Goal: Task Accomplishment & Management: Complete application form

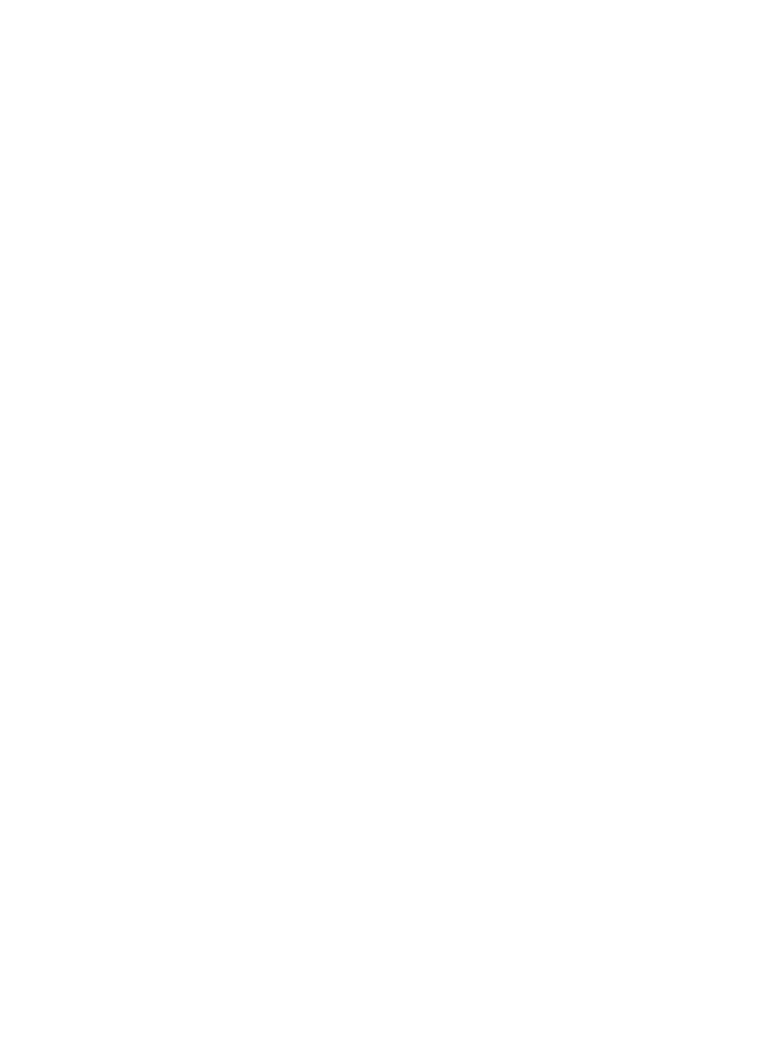
click at [0, 0] on html at bounding box center [0, 0] width 0 height 0
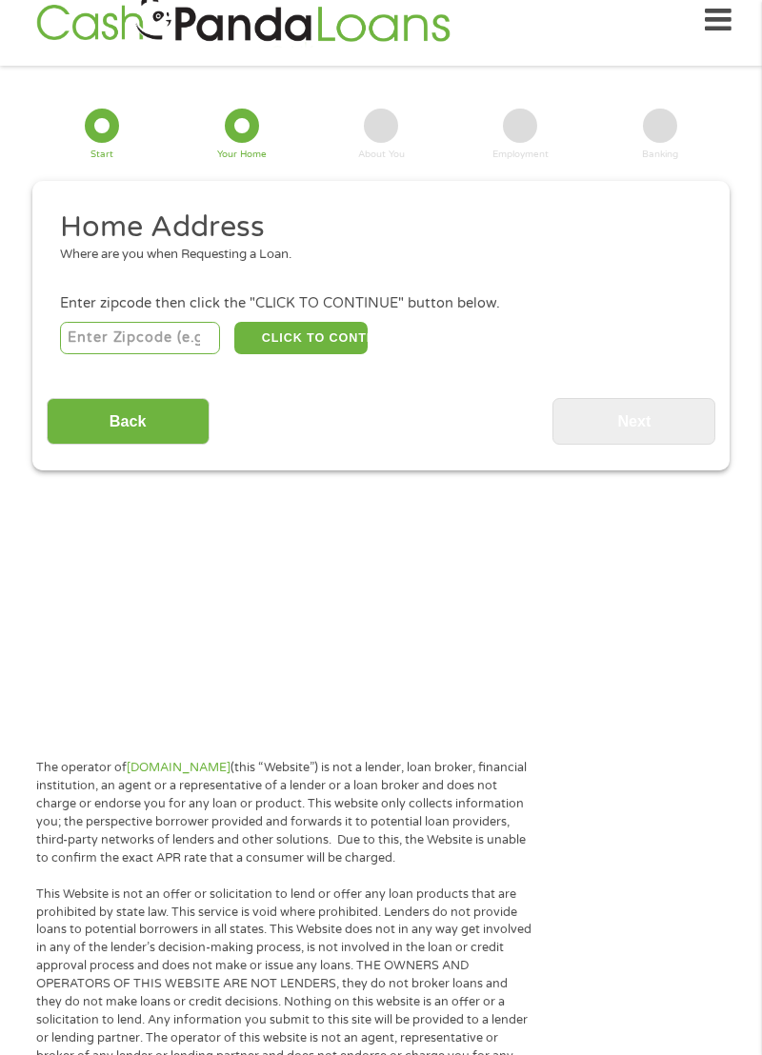
click at [168, 324] on input "number" at bounding box center [140, 338] width 161 height 32
type input "45810"
select select "[US_STATE]"
click at [268, 322] on button "CLICK TO CONTINUE" at bounding box center [300, 338] width 133 height 32
type input "45810"
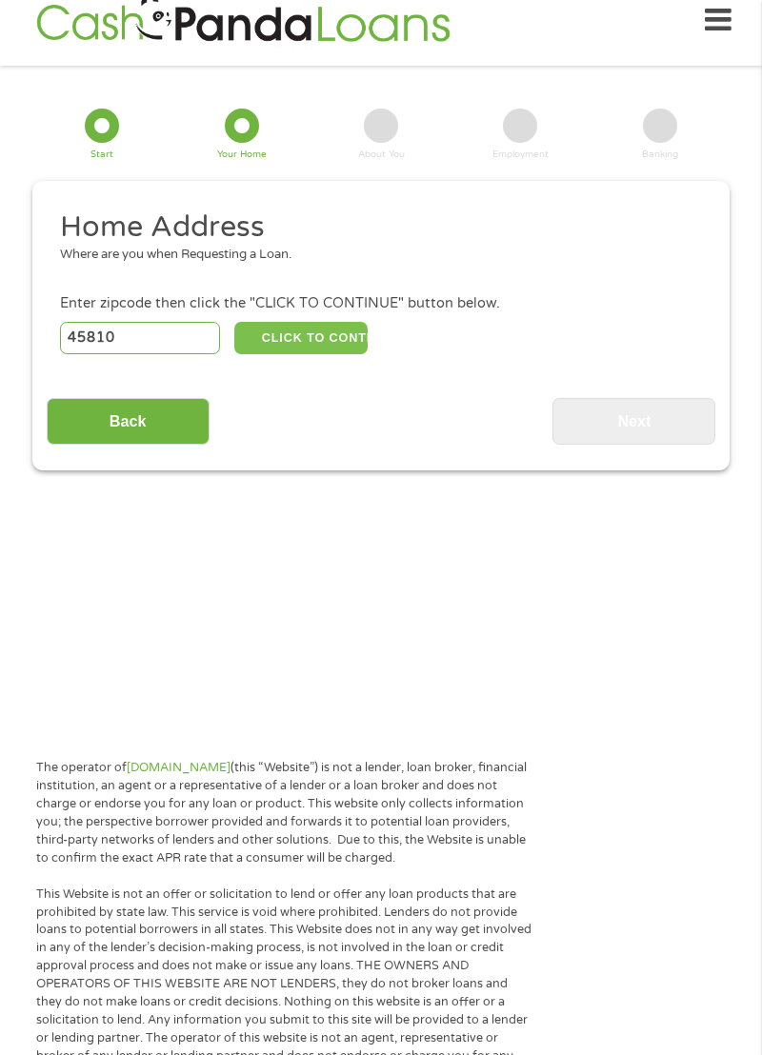
type input "Ada"
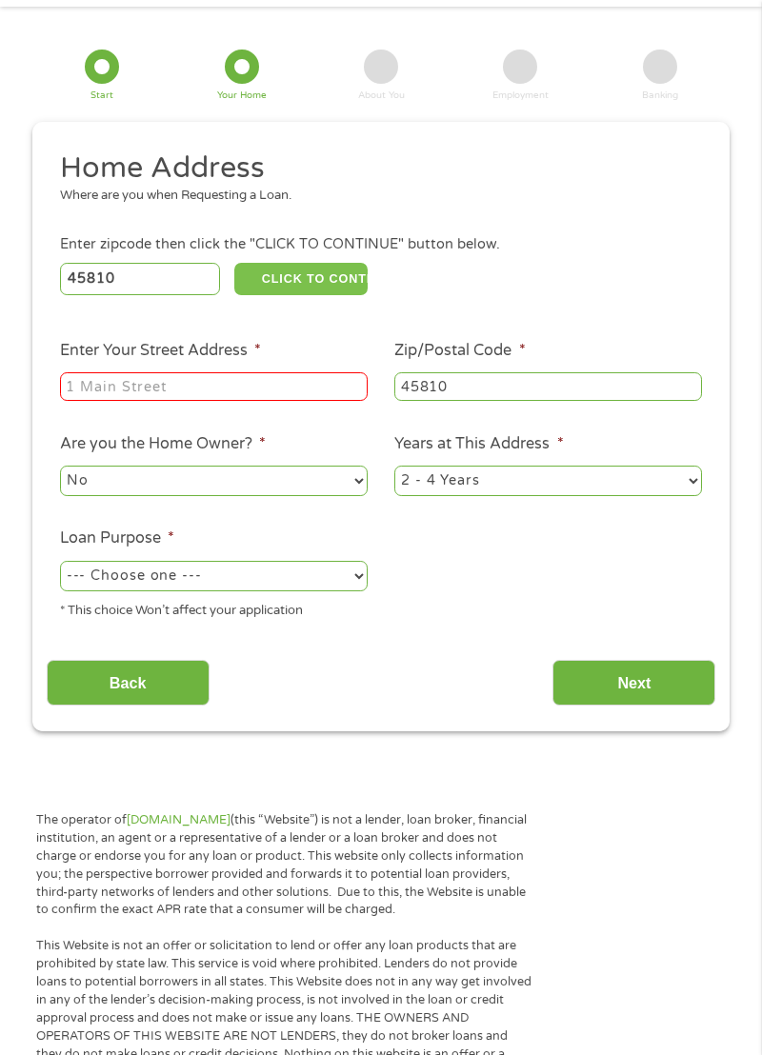
scroll to position [81, 0]
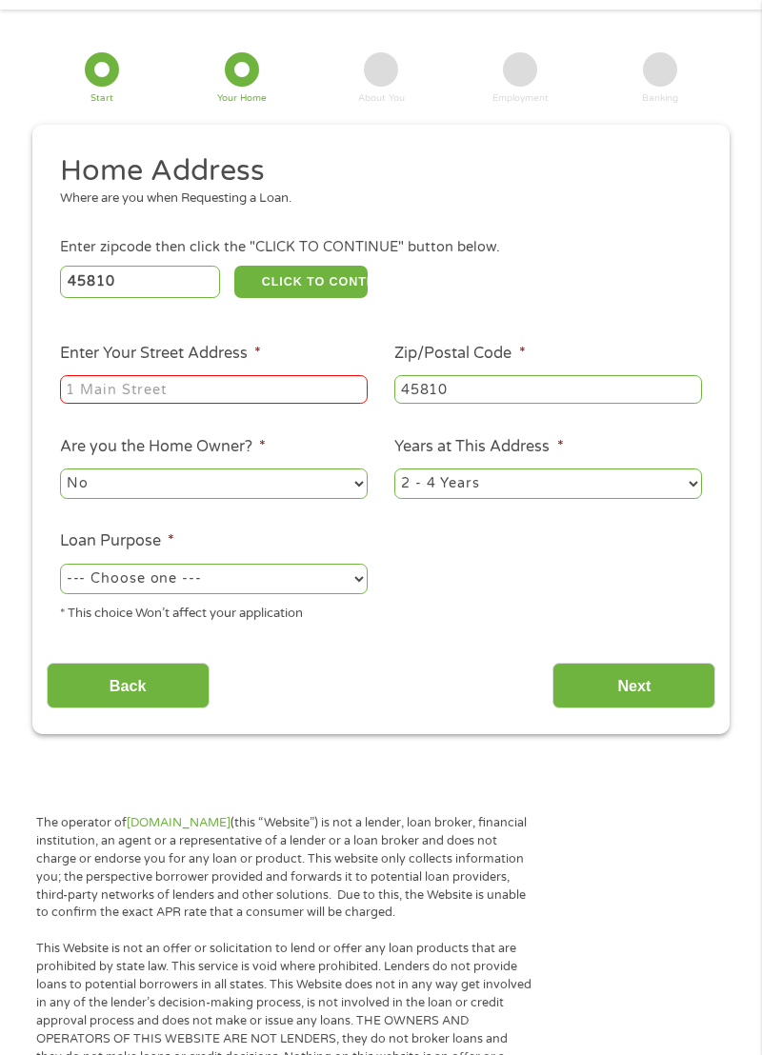
click at [345, 396] on input "Enter Your Street Address *" at bounding box center [213, 389] width 307 height 29
type input "[STREET_ADDRESS]"
click at [339, 594] on select "--- Choose one --- Pay Bills Debt Consolidation Home Improvement Major Purchase…" at bounding box center [213, 579] width 307 height 30
select select "debtconsolidation"
click at [676, 666] on input "Next" at bounding box center [633, 686] width 163 height 47
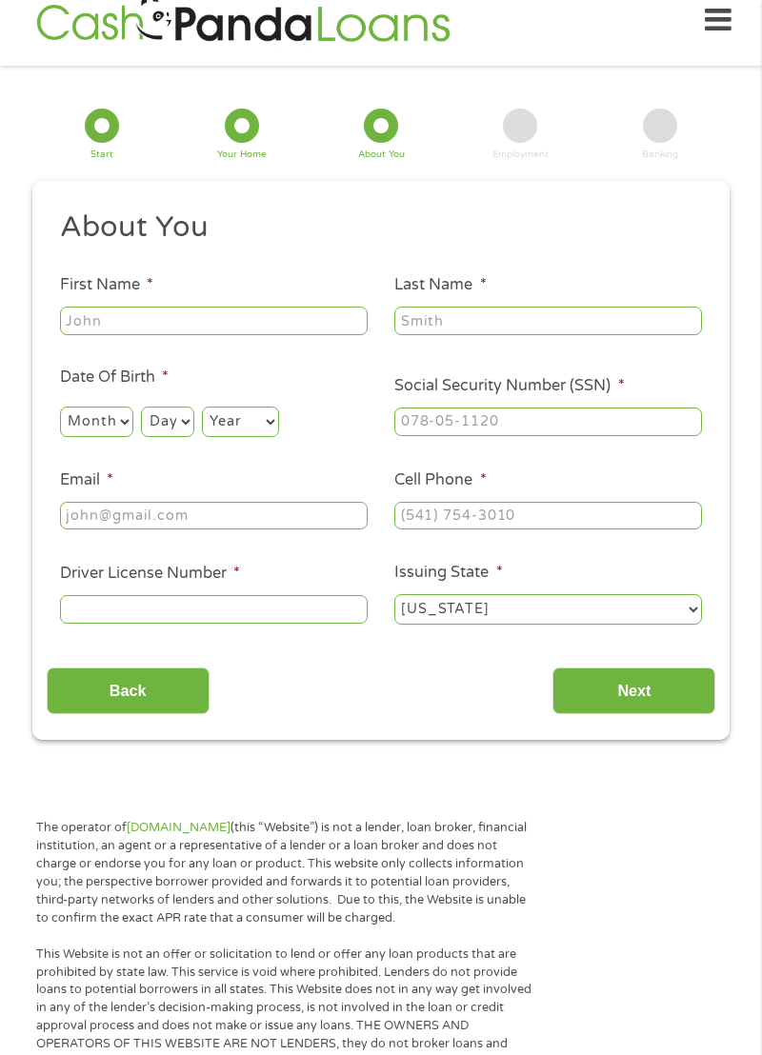
scroll to position [8, 8]
click at [198, 335] on input "First Name *" at bounding box center [213, 321] width 307 height 29
type input "[PERSON_NAME]"
type input "Krofft"
type input "[EMAIL_ADDRESS][DOMAIN_NAME]"
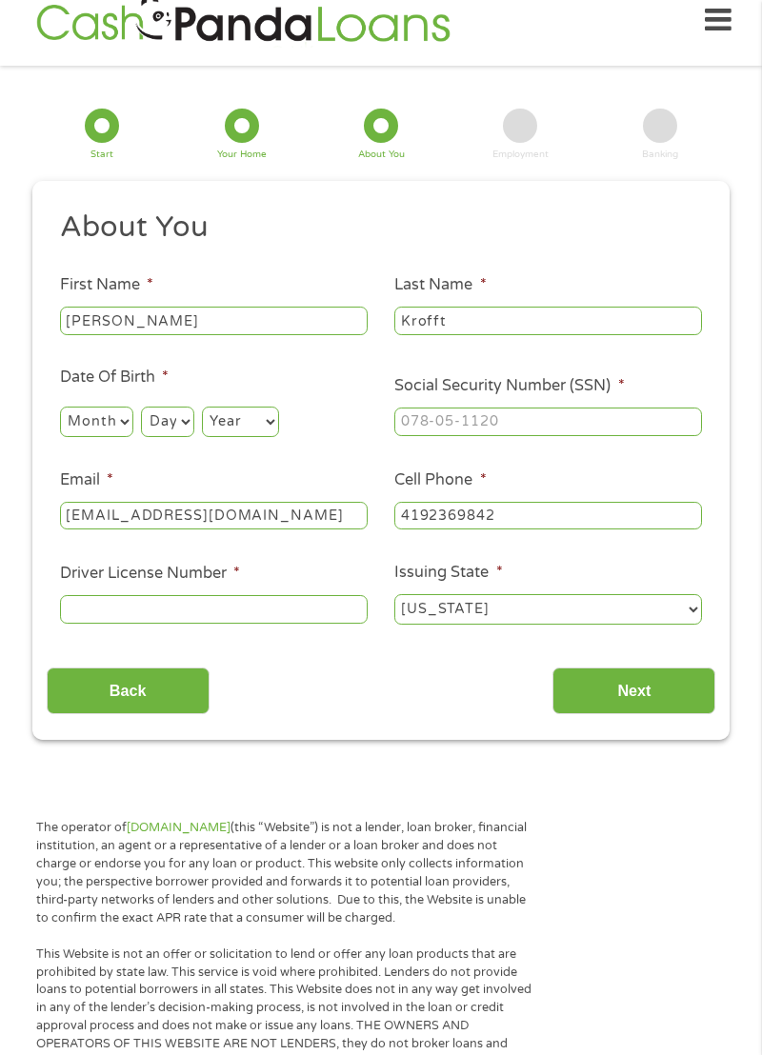
type input "[PHONE_NUMBER]"
click at [116, 411] on select "Month 1 2 3 4 5 6 7 8 9 10 11 12" at bounding box center [96, 421] width 73 height 30
click at [79, 418] on select "Month 1 2 3 4 5 6 7 8 9 10 11 12" at bounding box center [96, 421] width 73 height 30
select select "12"
click at [189, 435] on select "Day 1 2 3 4 5 6 7 8 9 10 11 12 13 14 15 16 17 18 19 20 21 22 23 24 25 26 27 28 …" at bounding box center [167, 421] width 52 height 30
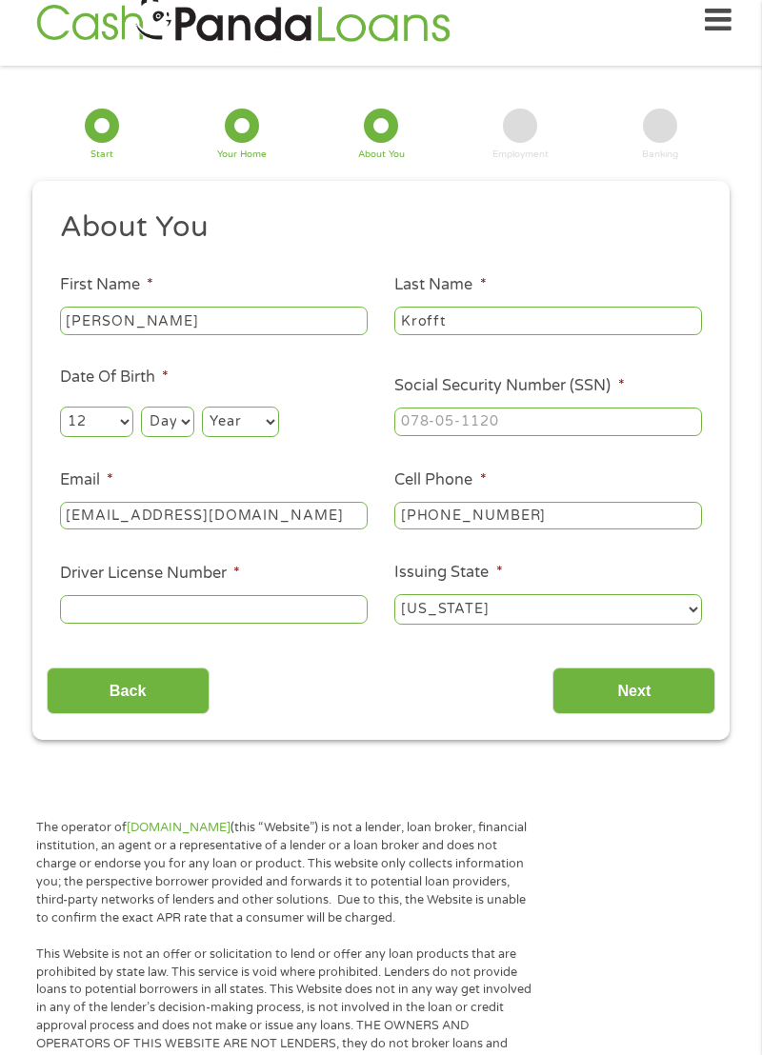
select select "3"
click at [260, 417] on select "Year [DATE] 2006 2005 2004 2003 2002 2001 2000 1999 1998 1997 1996 1995 1994 19…" at bounding box center [240, 421] width 77 height 30
select select "1987"
click at [621, 390] on span "*" at bounding box center [621, 385] width 7 height 19
click at [621, 407] on input "Social Security Number (SSN) *" at bounding box center [547, 421] width 307 height 29
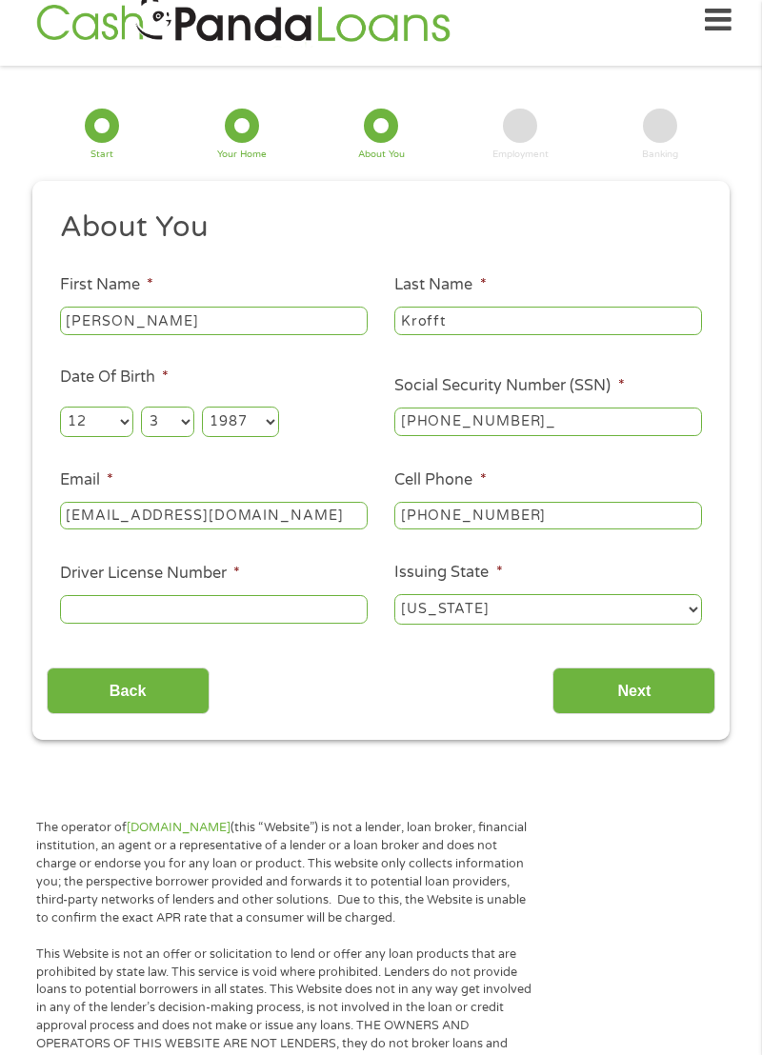
type input "272-92-8818"
click at [160, 615] on input "Driver License Number *" at bounding box center [213, 609] width 307 height 29
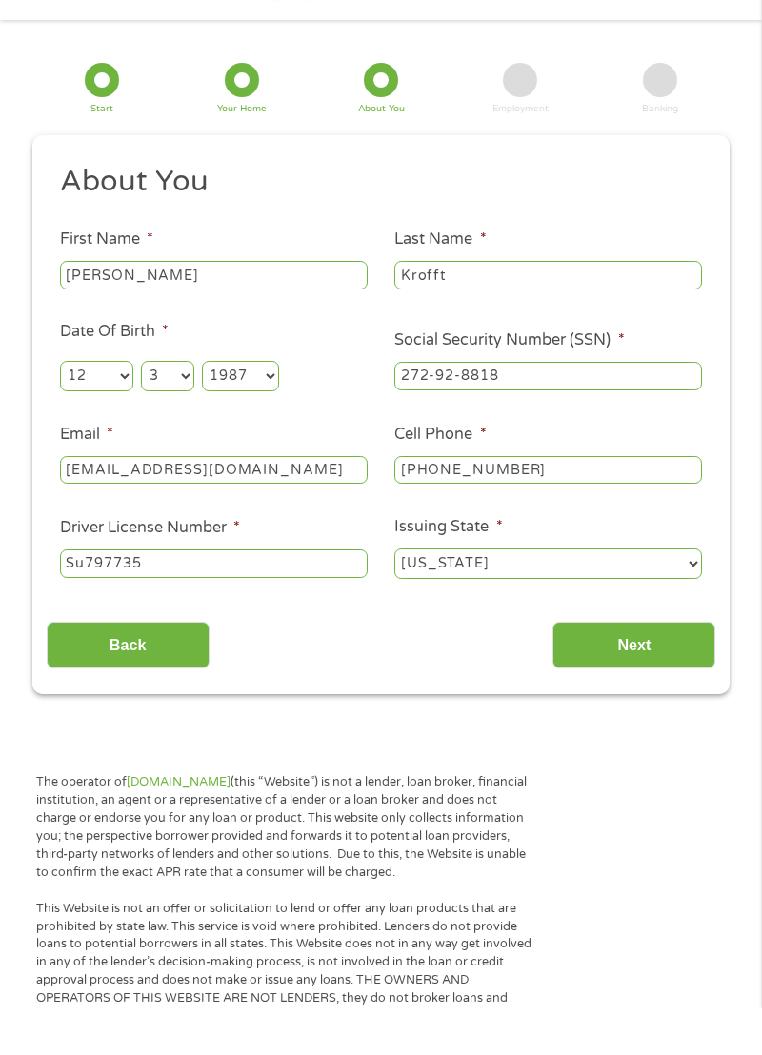
scroll to position [25, 0]
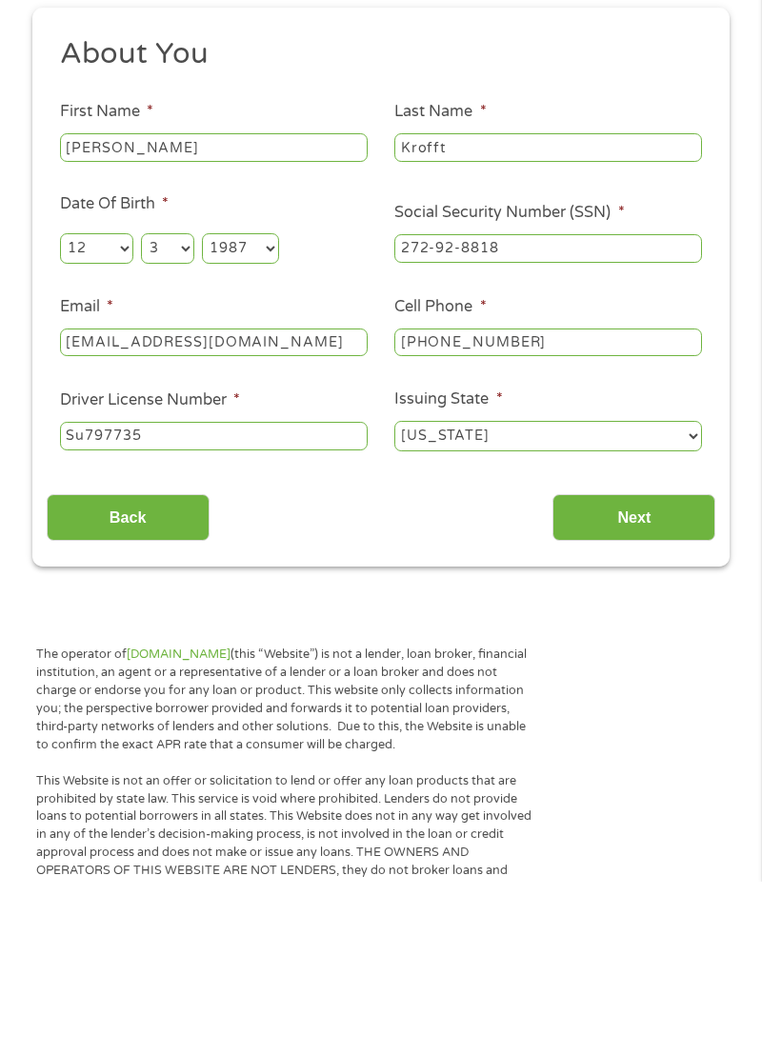
type input "Su797735"
click at [642, 685] on input "Next" at bounding box center [633, 690] width 163 height 47
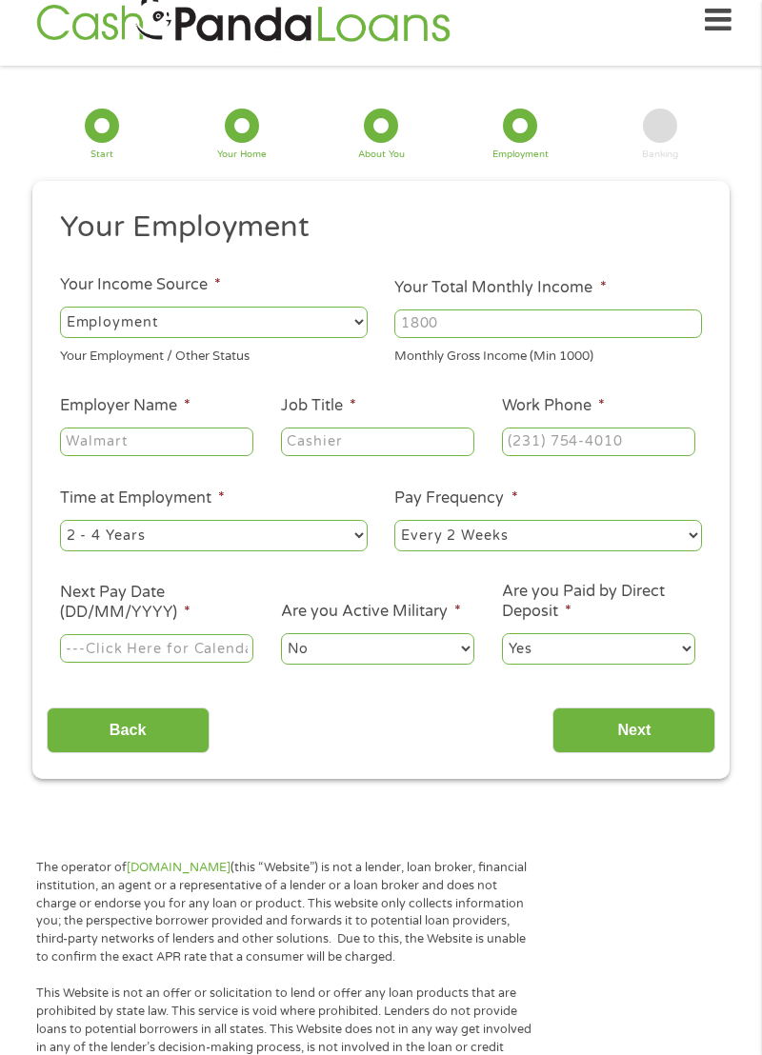
scroll to position [8, 8]
click at [192, 308] on select "--- Choose one --- Employment [DEMOGRAPHIC_DATA] Benefits" at bounding box center [213, 322] width 307 height 30
select select "benefits"
type input "Other"
type input "[PHONE_NUMBER]"
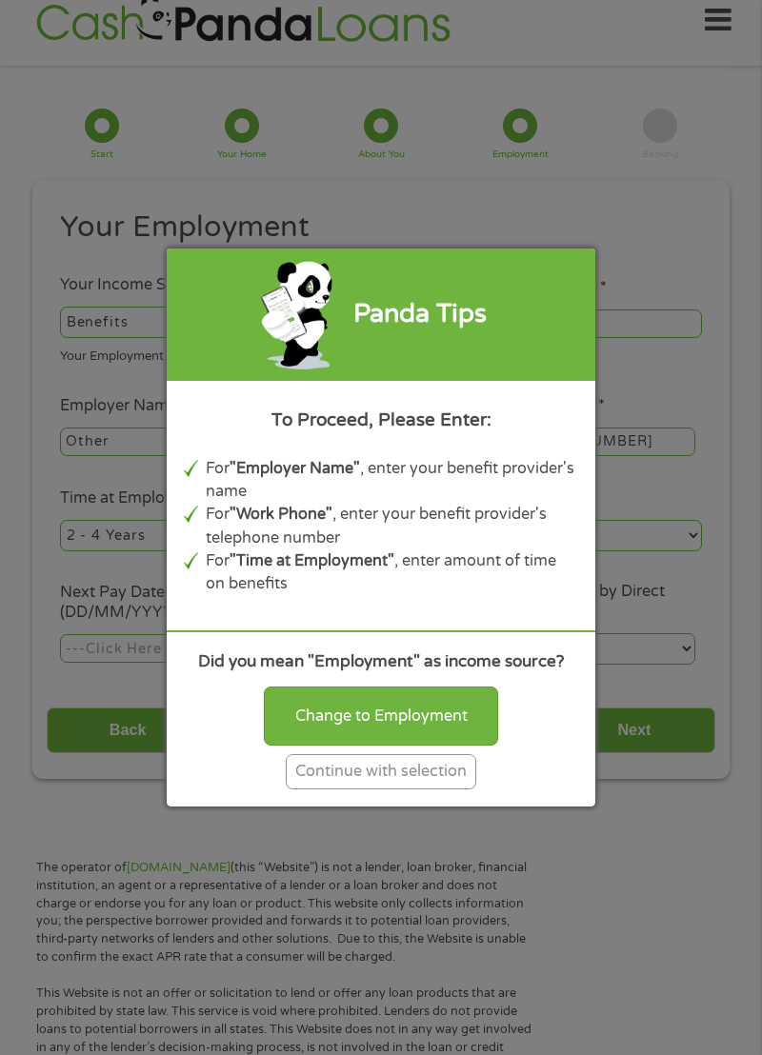
click at [440, 786] on div "Continue with selection" at bounding box center [381, 771] width 190 height 35
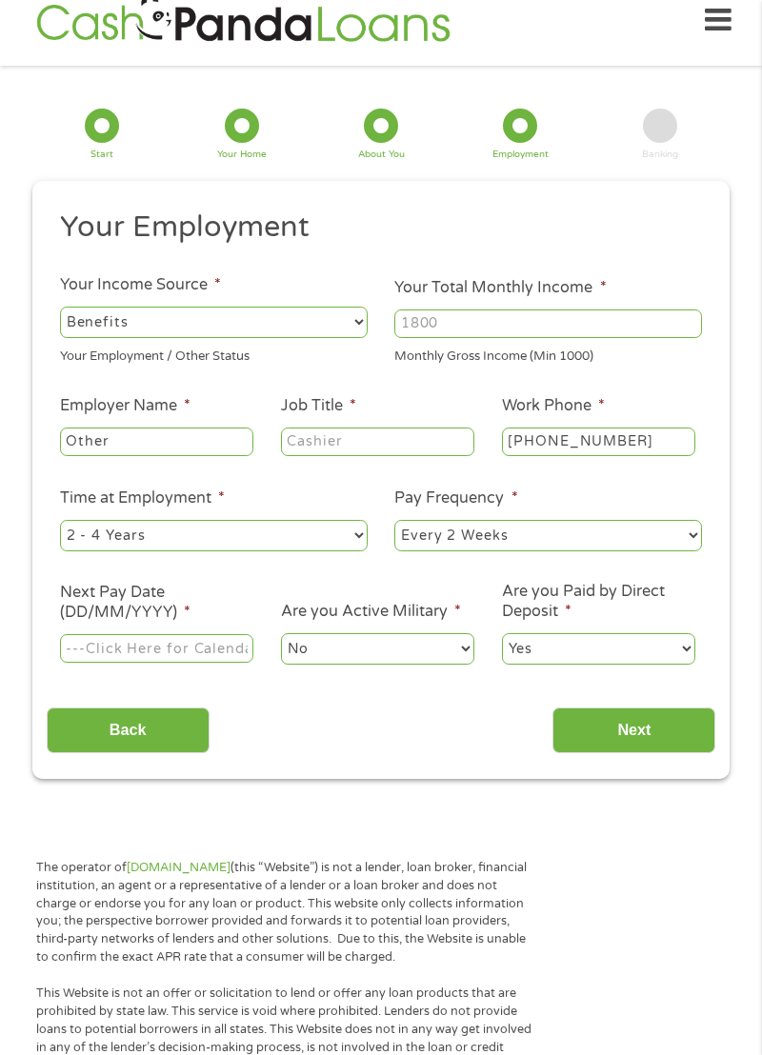
click at [569, 330] on input "Your Total Monthly Income *" at bounding box center [547, 323] width 307 height 29
type input "1375"
click at [319, 322] on select "--- Choose one --- Employment [DEMOGRAPHIC_DATA] Benefits" at bounding box center [213, 322] width 307 height 30
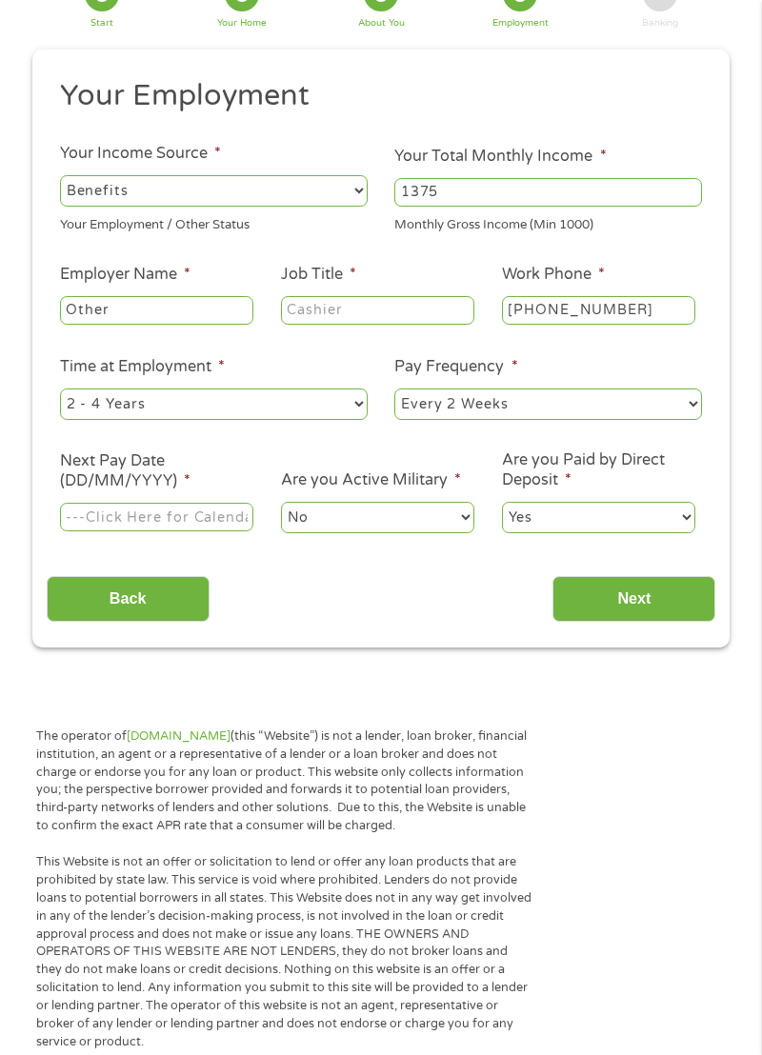
scroll to position [156, 0]
click at [380, 322] on input "Job Title *" at bounding box center [377, 310] width 193 height 29
type input "D"
type input "N/a"
click at [622, 416] on select "--- Choose one --- Every 2 Weeks Every Week Monthly Semi-Monthly" at bounding box center [547, 403] width 307 height 30
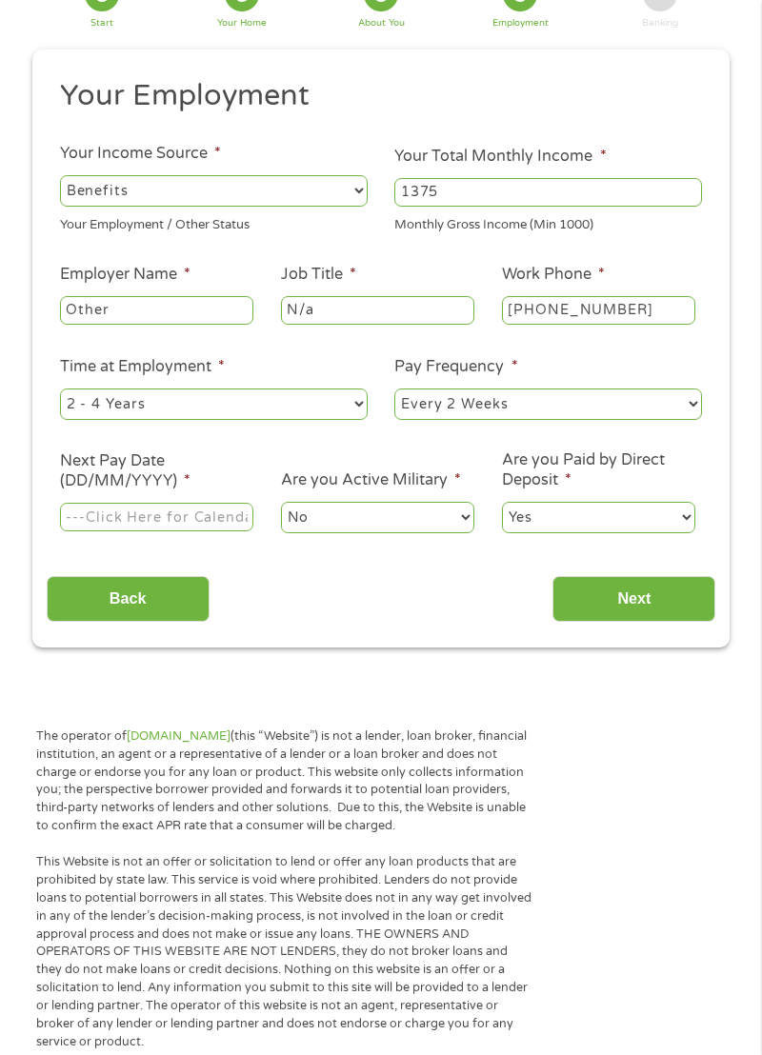
select select "monthly"
click at [223, 526] on input "Next Pay Date (DD/MM/YYYY) *" at bounding box center [156, 517] width 193 height 29
click at [215, 543] on ul "Your Employment Your Income Source * --- Choose one --- Employment [DEMOGRAPHIC…" at bounding box center [381, 313] width 669 height 473
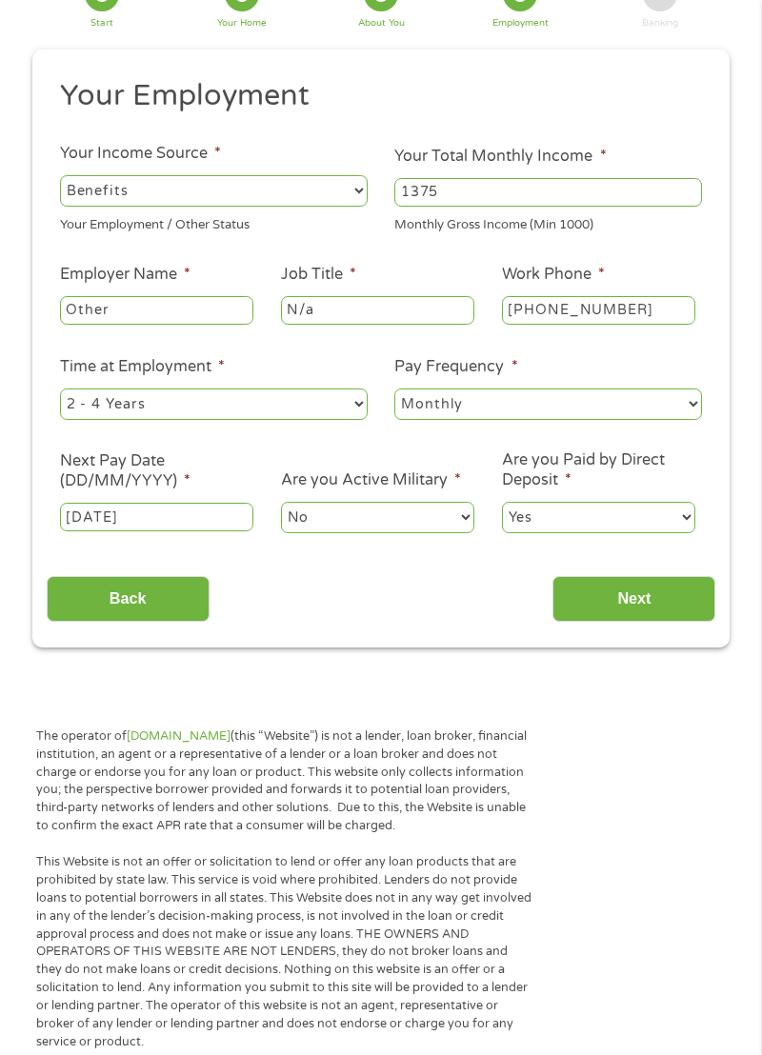
click at [209, 529] on input "[DATE]" at bounding box center [156, 517] width 193 height 29
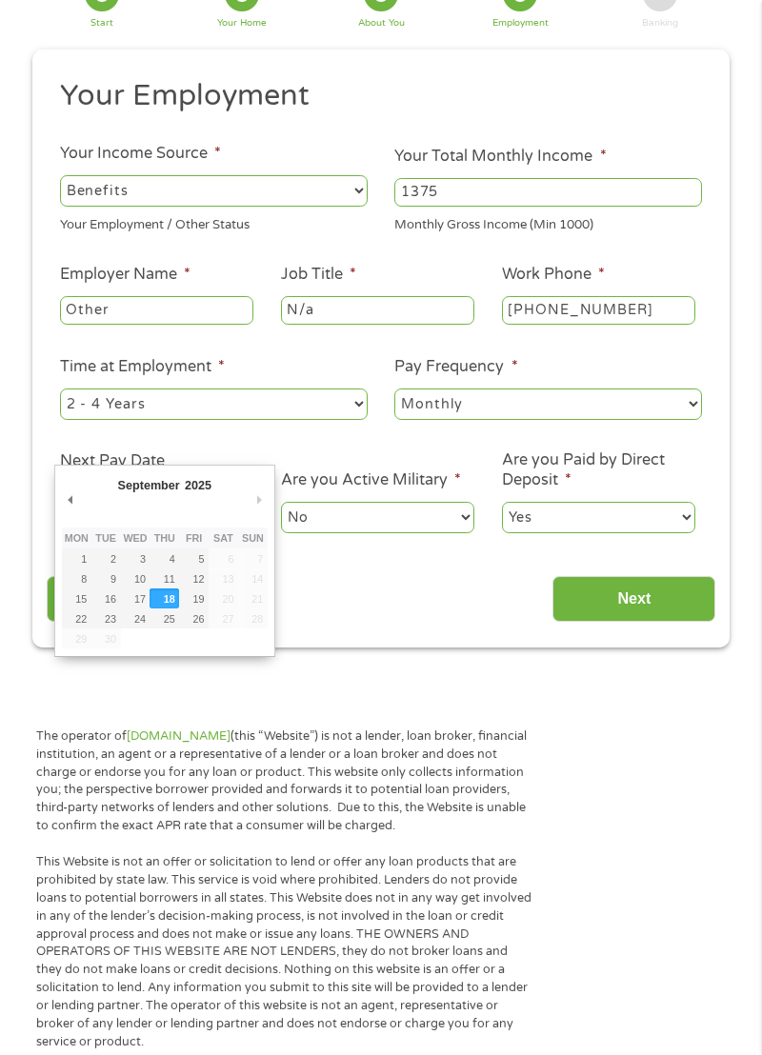
type input "[DATE]"
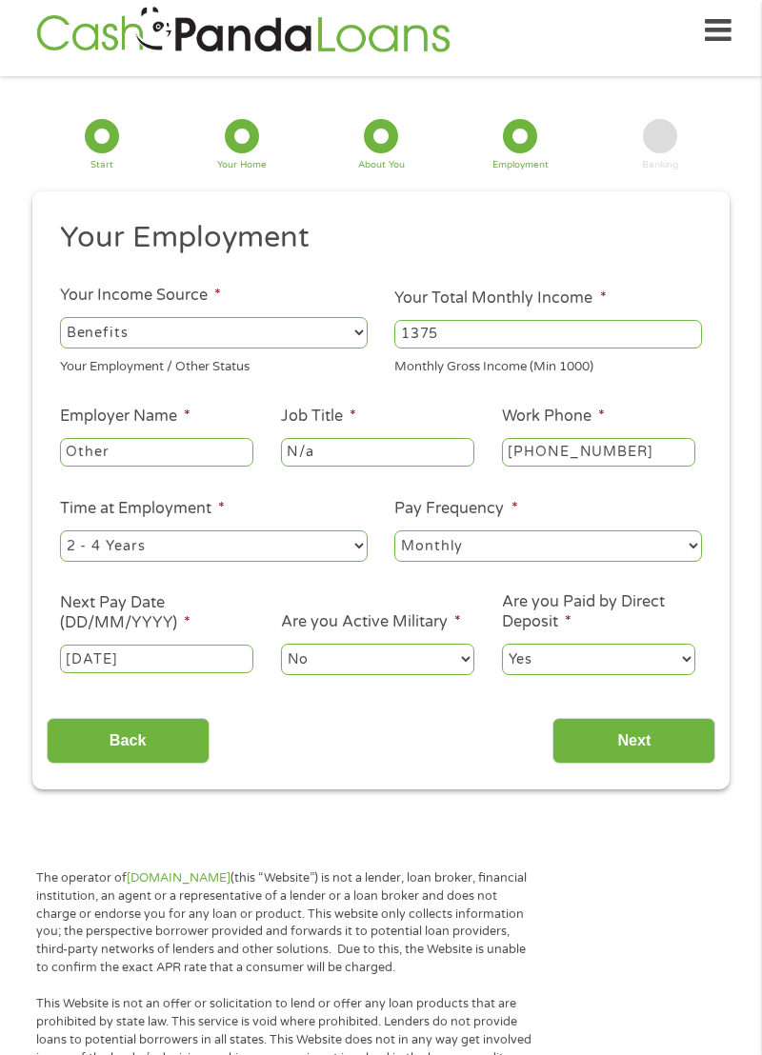
scroll to position [12, 0]
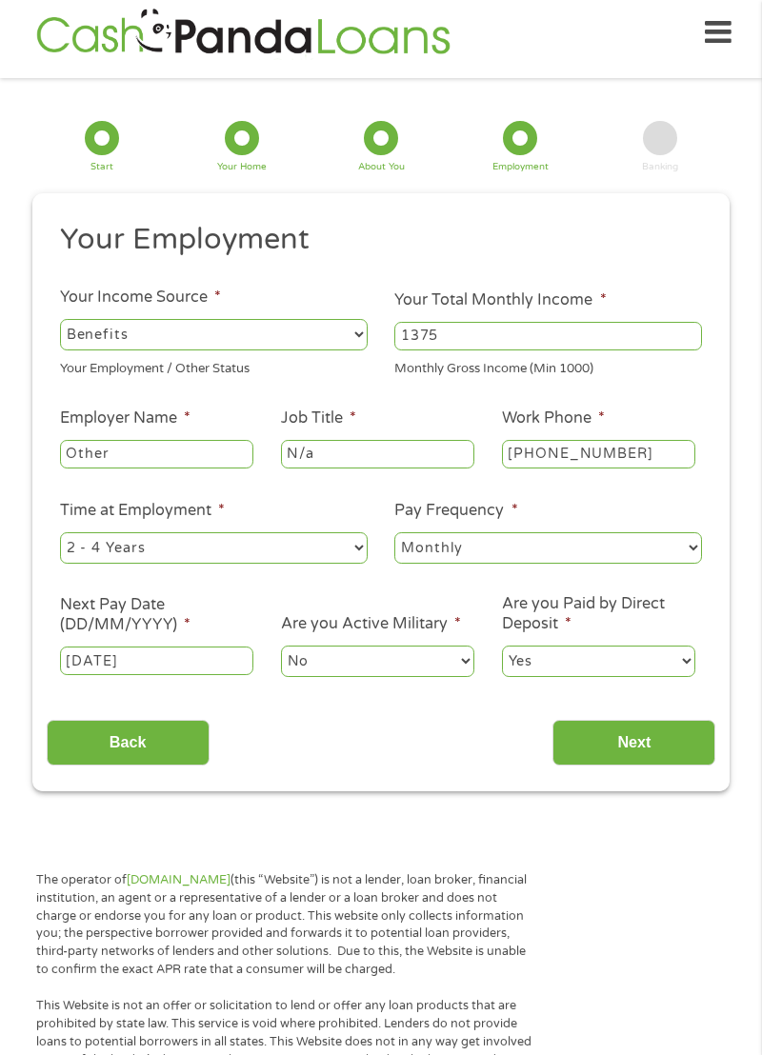
click at [658, 447] on input "[PHONE_NUMBER]" at bounding box center [598, 454] width 193 height 29
type input "(___) ___-____"
click at [607, 446] on input "(___) ___-____" at bounding box center [598, 454] width 193 height 29
click at [641, 459] on input "(___) ___-____" at bounding box center [598, 454] width 193 height 29
click at [628, 575] on ul "Your Employment Your Income Source * --- Choose one --- Employment [DEMOGRAPHIC…" at bounding box center [381, 457] width 669 height 473
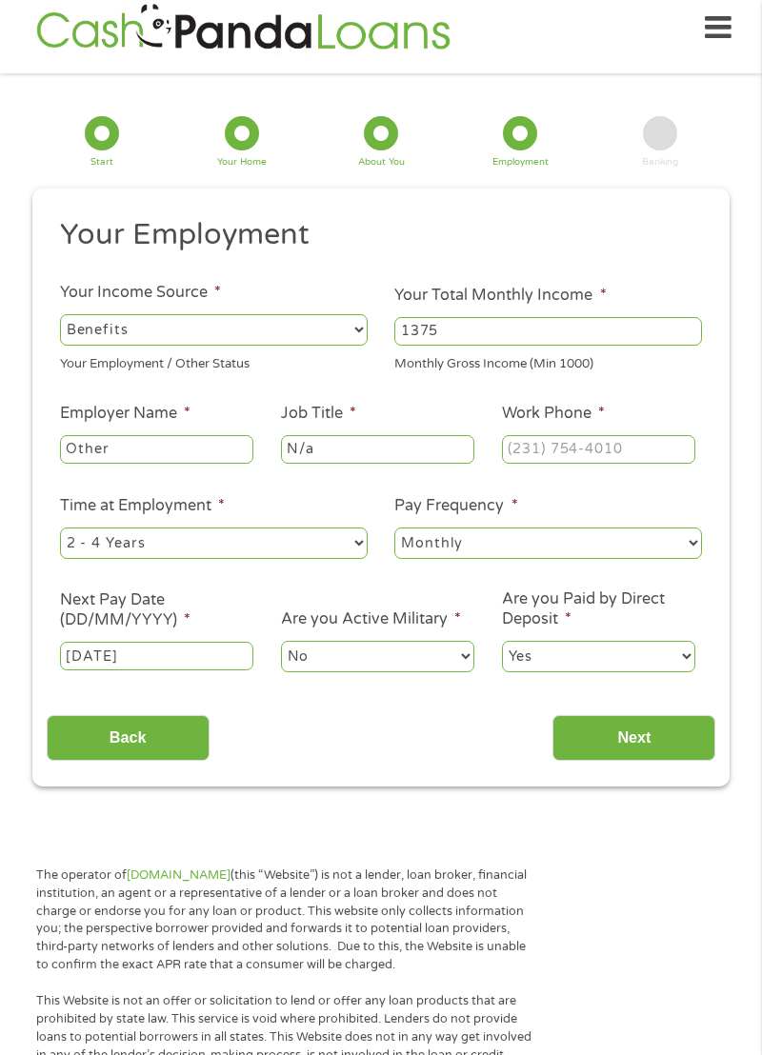
scroll to position [21, 0]
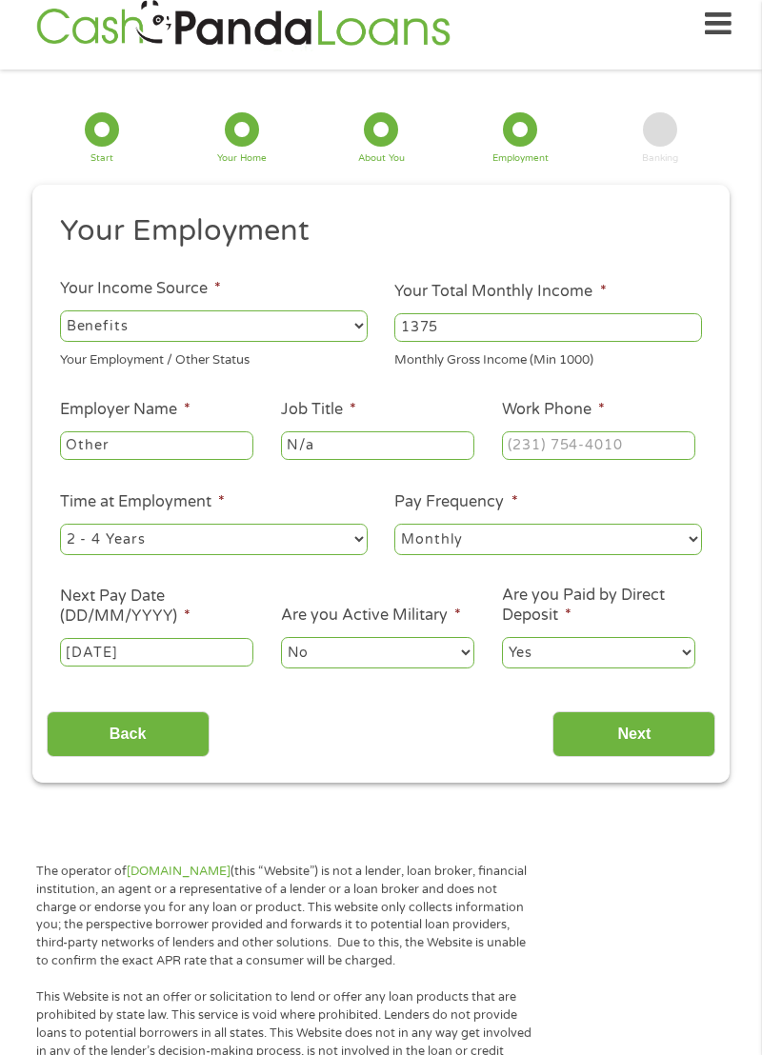
type input "(___) ___-____"
click at [600, 447] on input "(___) ___-____" at bounding box center [598, 445] width 193 height 29
click at [517, 442] on input "(180) 022-3028" at bounding box center [598, 445] width 193 height 29
click at [541, 440] on input "(180) 022-3028" at bounding box center [598, 445] width 193 height 29
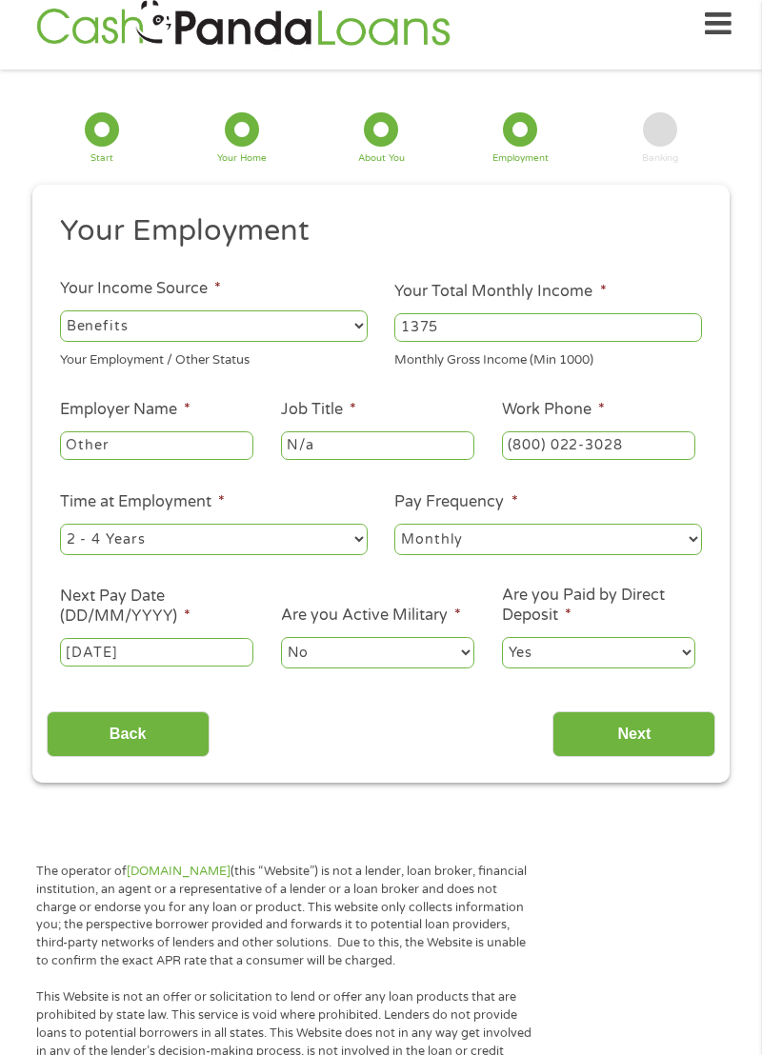
click at [662, 451] on input "(800) 022-3028" at bounding box center [598, 445] width 193 height 29
click at [642, 447] on input "(800) 022-3028" at bounding box center [598, 445] width 193 height 29
click at [659, 441] on input "(800) 022-3028" at bounding box center [598, 445] width 193 height 29
type input "[PHONE_NUMBER]"
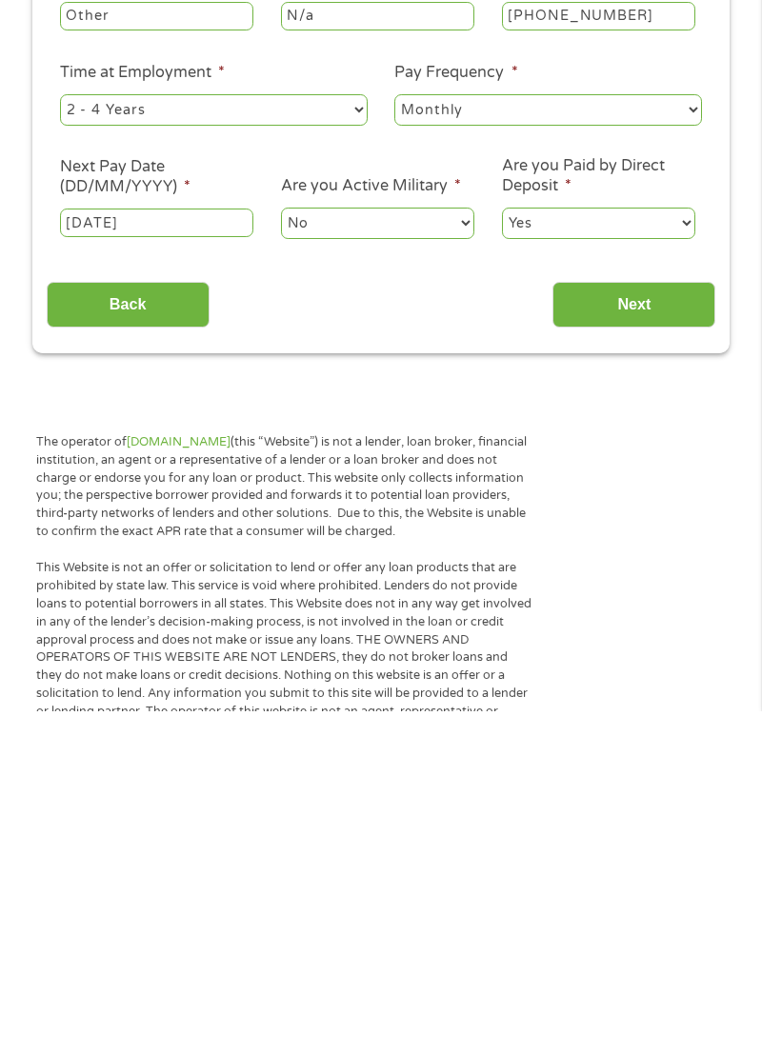
scroll to position [107, 0]
click at [645, 653] on input "Next" at bounding box center [633, 648] width 163 height 47
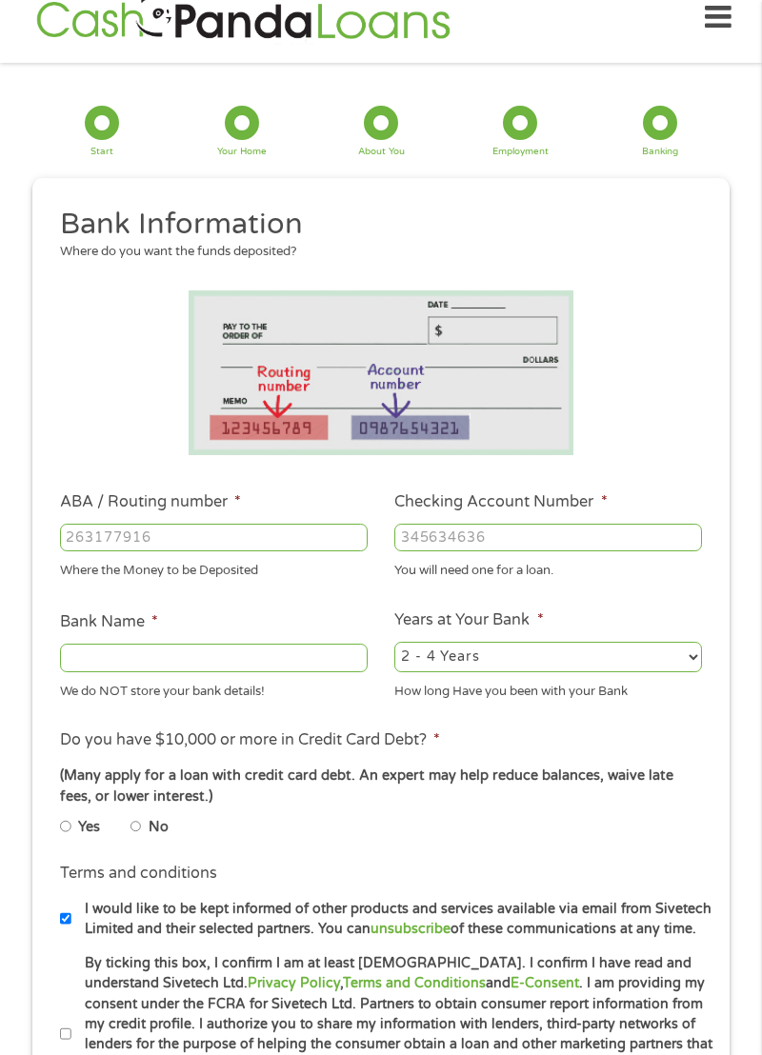
scroll to position [8, 8]
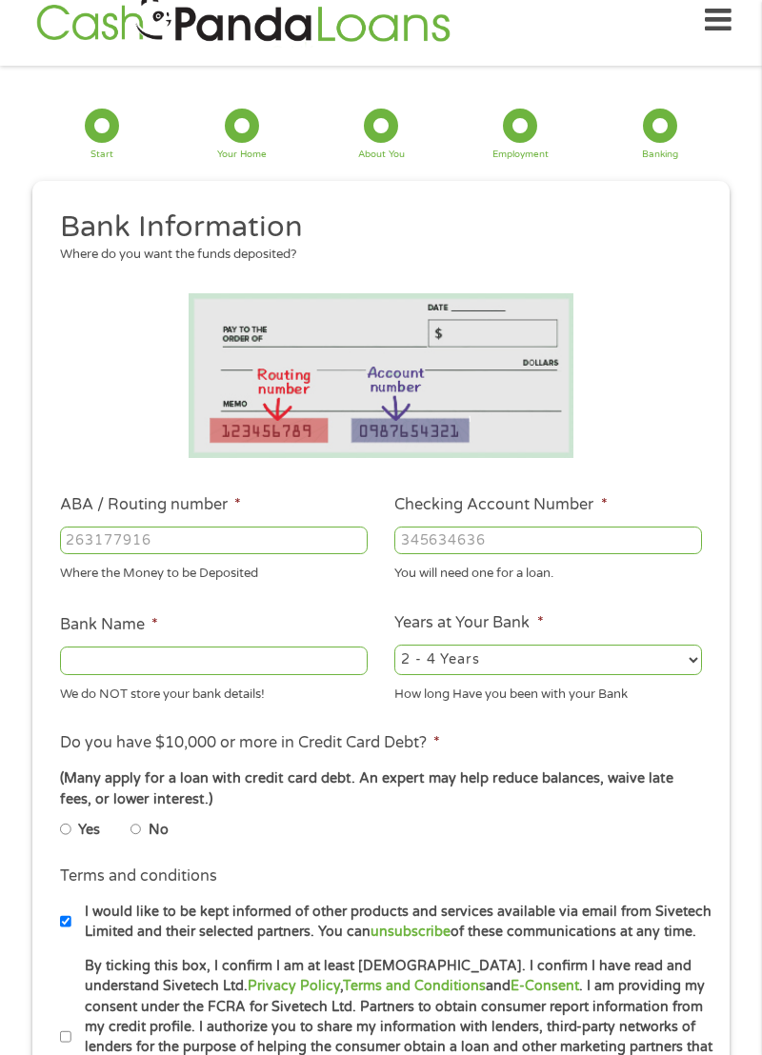
click at [113, 533] on input "ABA / Routing number *" at bounding box center [213, 540] width 307 height 29
type input "044000024"
type input "HUNTINGTON NATIONAL BANK"
type input "044000024"
click at [615, 546] on input "Checking Account Number *" at bounding box center [547, 540] width 307 height 29
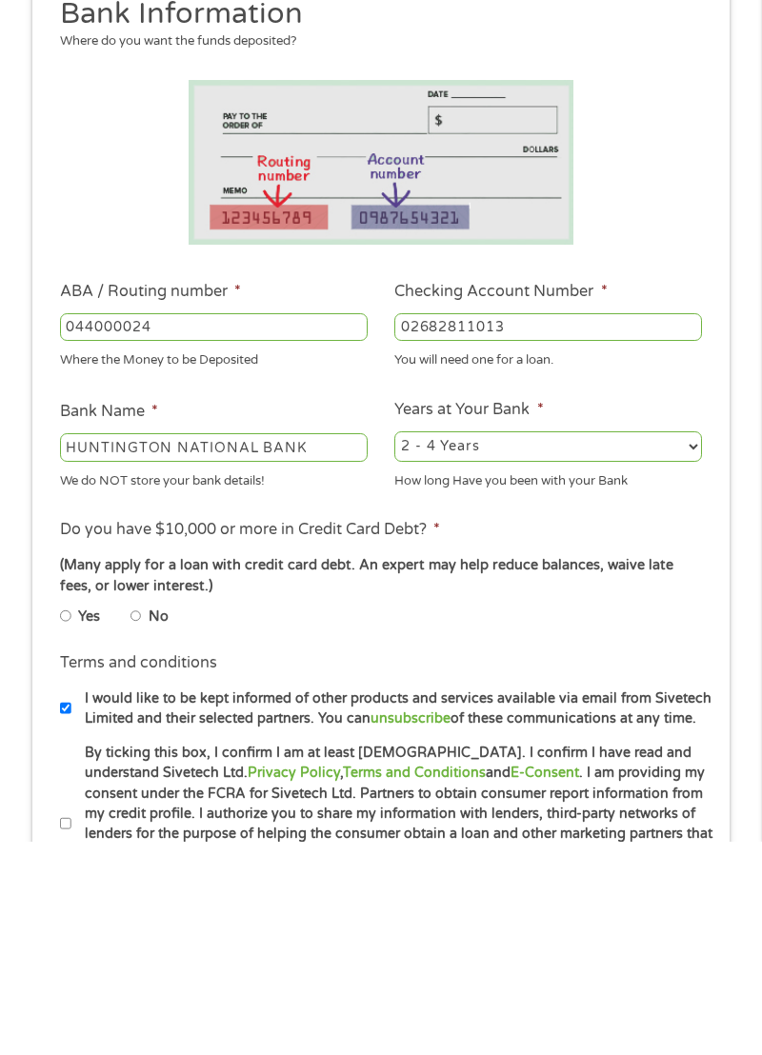
scroll to position [25, 0]
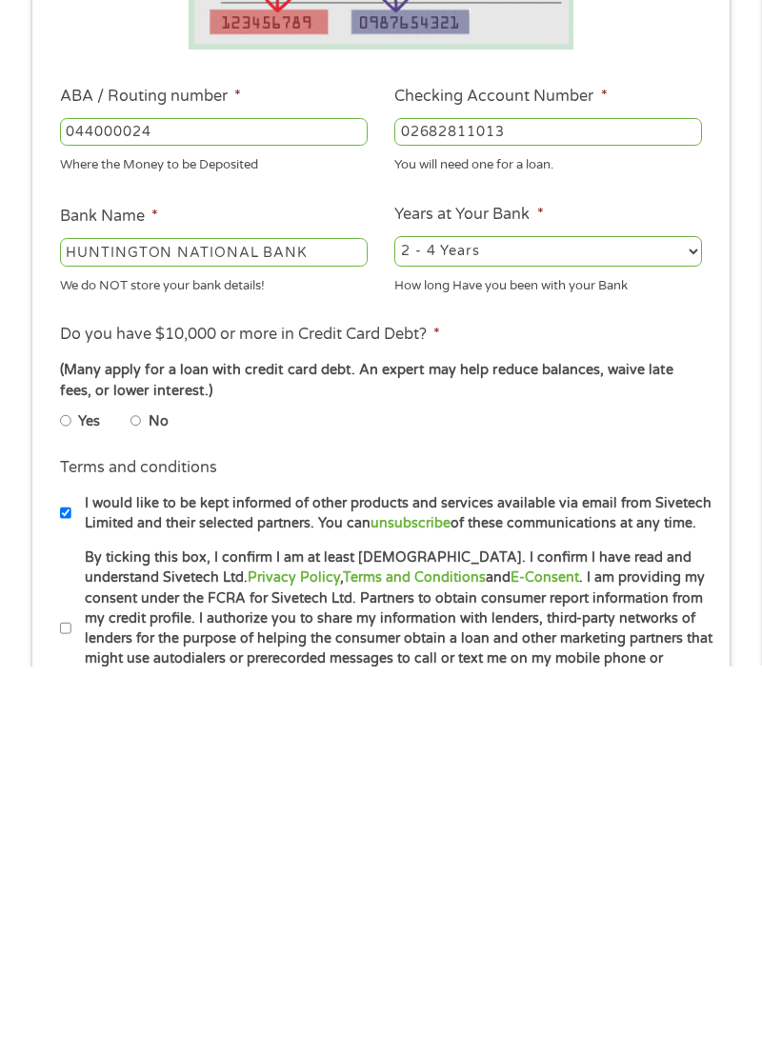
type input "02682811013"
click at [155, 805] on label "No" at bounding box center [159, 811] width 20 height 21
click at [142, 805] on input "No" at bounding box center [135, 810] width 11 height 23
radio input "true"
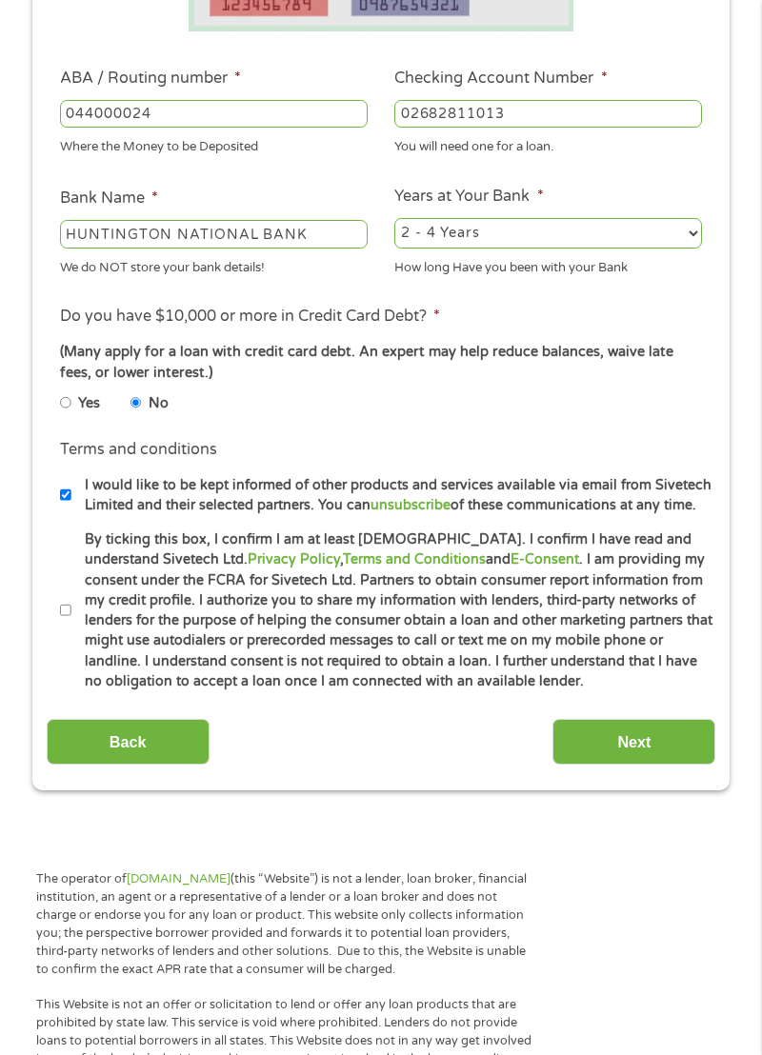
scroll to position [451, 0]
click at [74, 591] on label "By ticking this box, I confirm I am at least [DEMOGRAPHIC_DATA]. I confirm I ha…" at bounding box center [392, 610] width 643 height 162
click at [71, 599] on input "By ticking this box, I confirm I am at least [DEMOGRAPHIC_DATA]. I confirm I ha…" at bounding box center [65, 610] width 11 height 23
checkbox input "true"
click at [661, 783] on div "This field is hidden when viewing the form gclid CjwKCAjwkvbEBhApEiwAKUz6-8oWx3…" at bounding box center [380, 272] width 697 height 1037
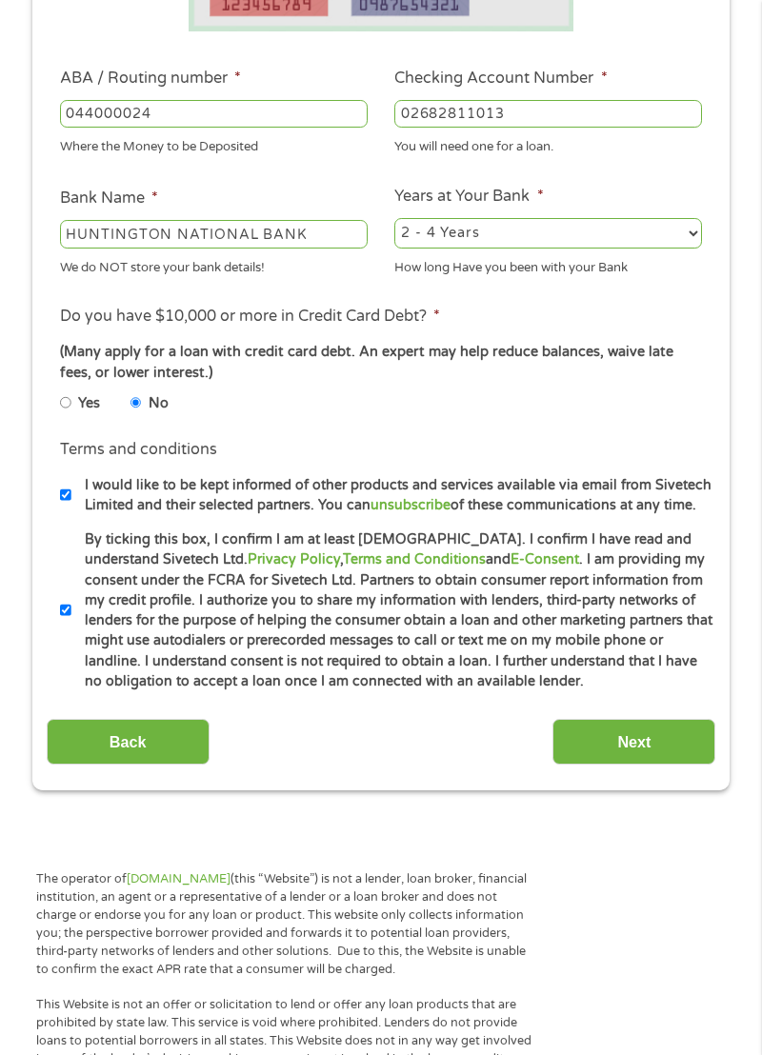
click at [684, 758] on input "Next" at bounding box center [633, 742] width 163 height 47
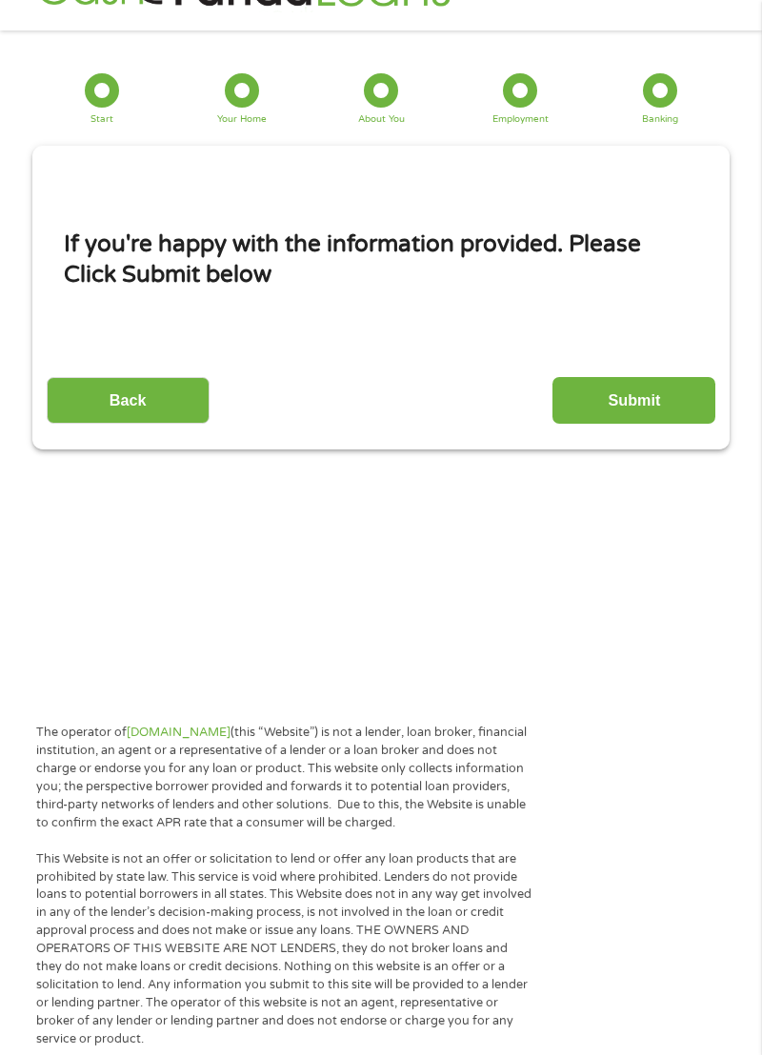
scroll to position [25, 0]
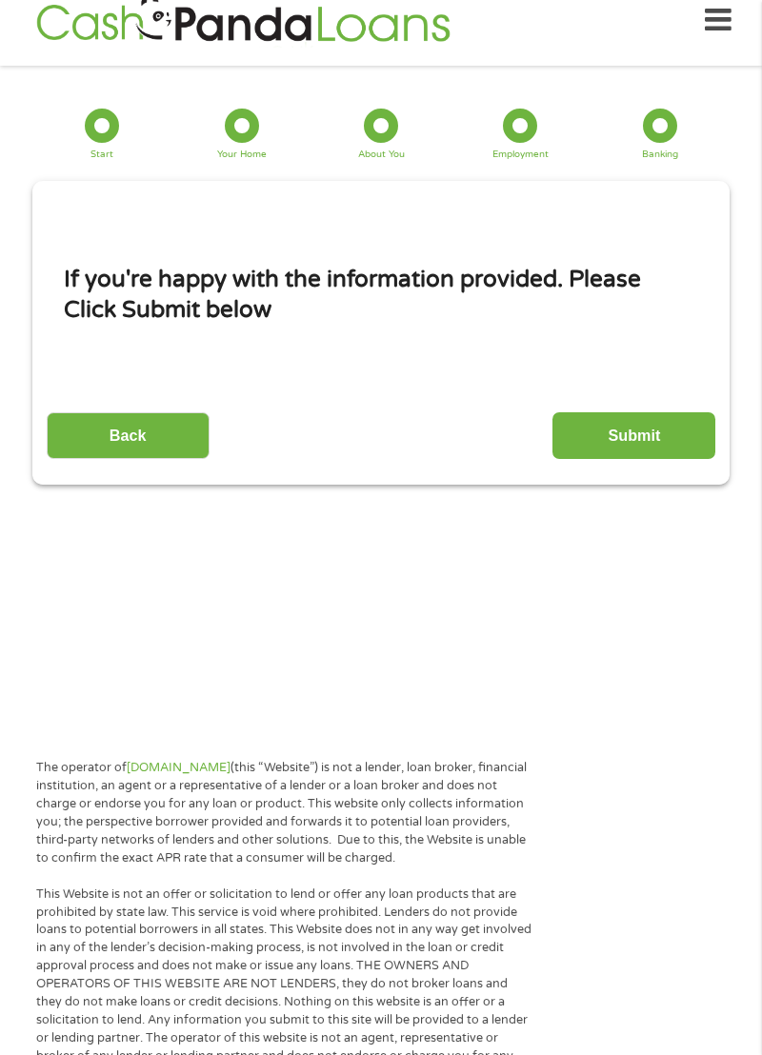
click at [667, 433] on input "Submit" at bounding box center [633, 435] width 163 height 47
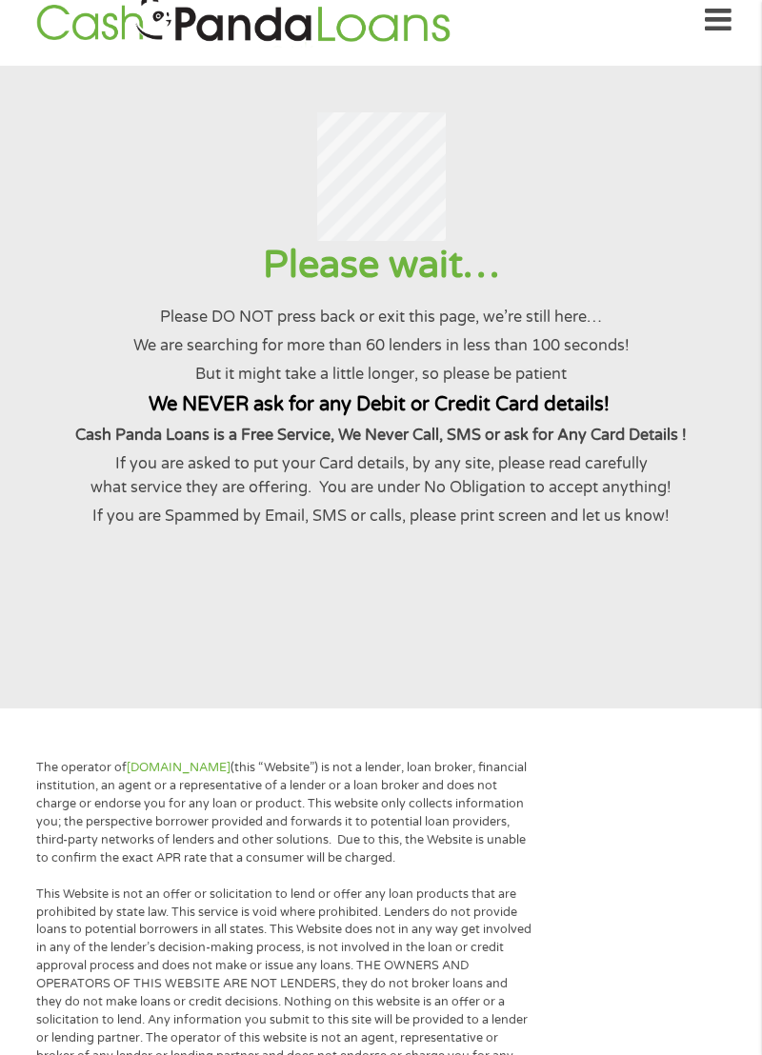
scroll to position [0, 0]
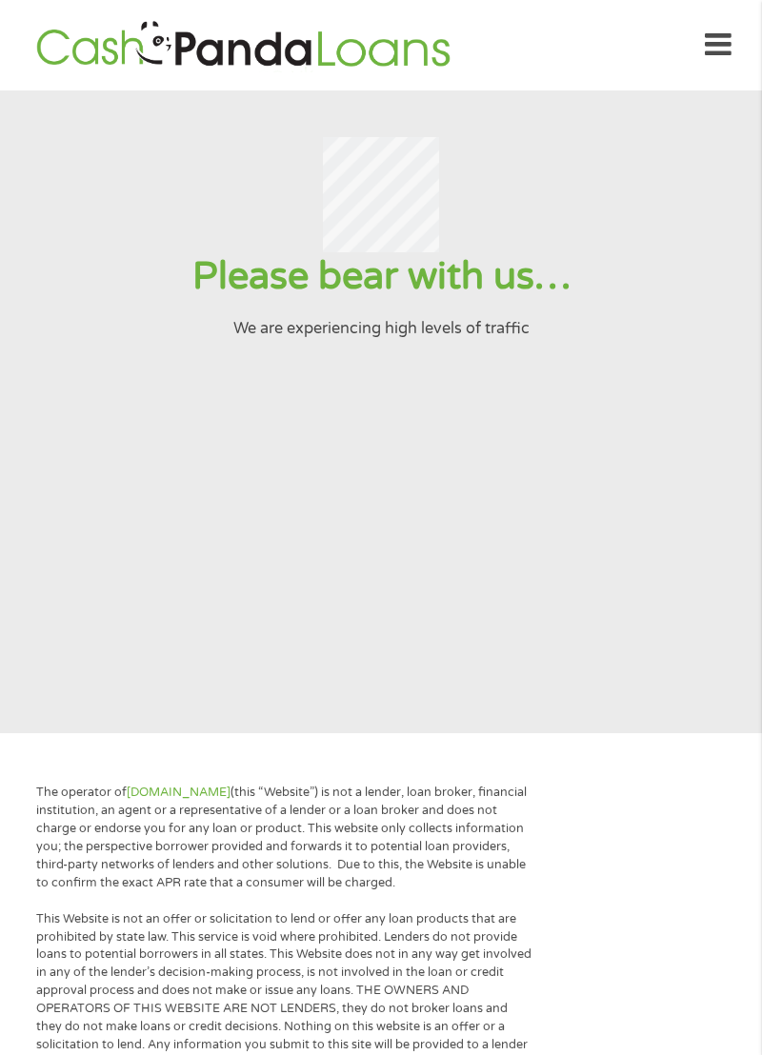
click at [0, 487] on section "Please bear with us… We are experiencing high levels of traffic" at bounding box center [381, 411] width 762 height 643
click at [72, 579] on section "Please bear with us… We are experiencing high levels of traffic" at bounding box center [381, 411] width 762 height 643
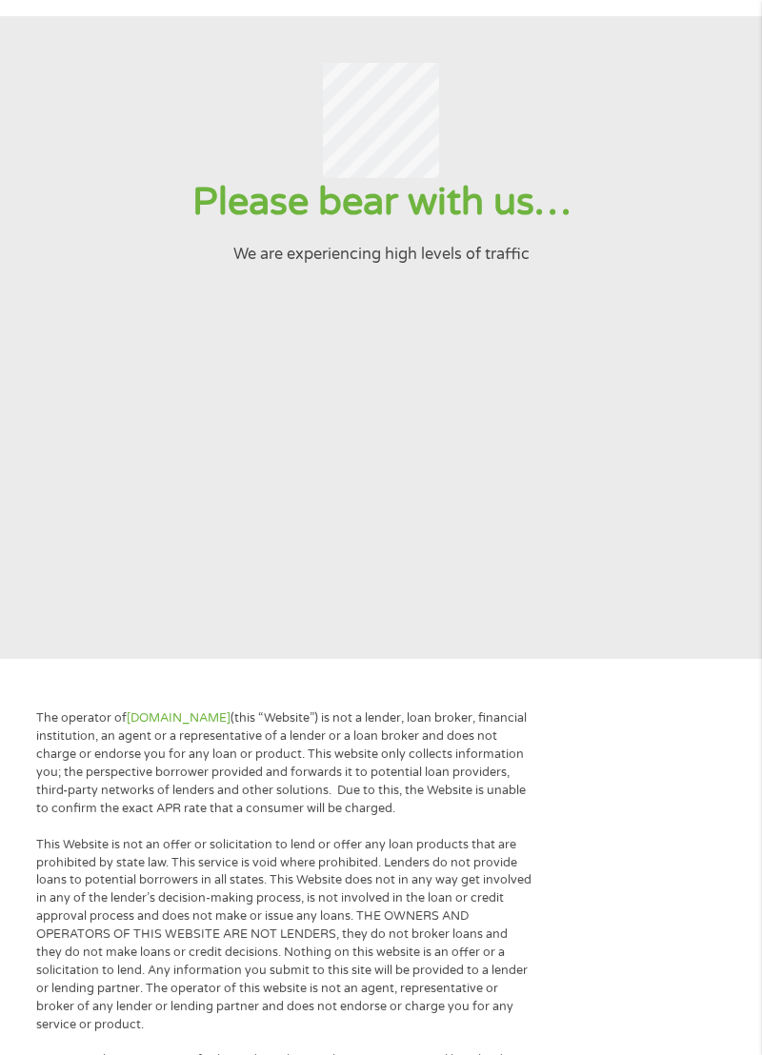
scroll to position [69, 0]
